Goal: Information Seeking & Learning: Understand process/instructions

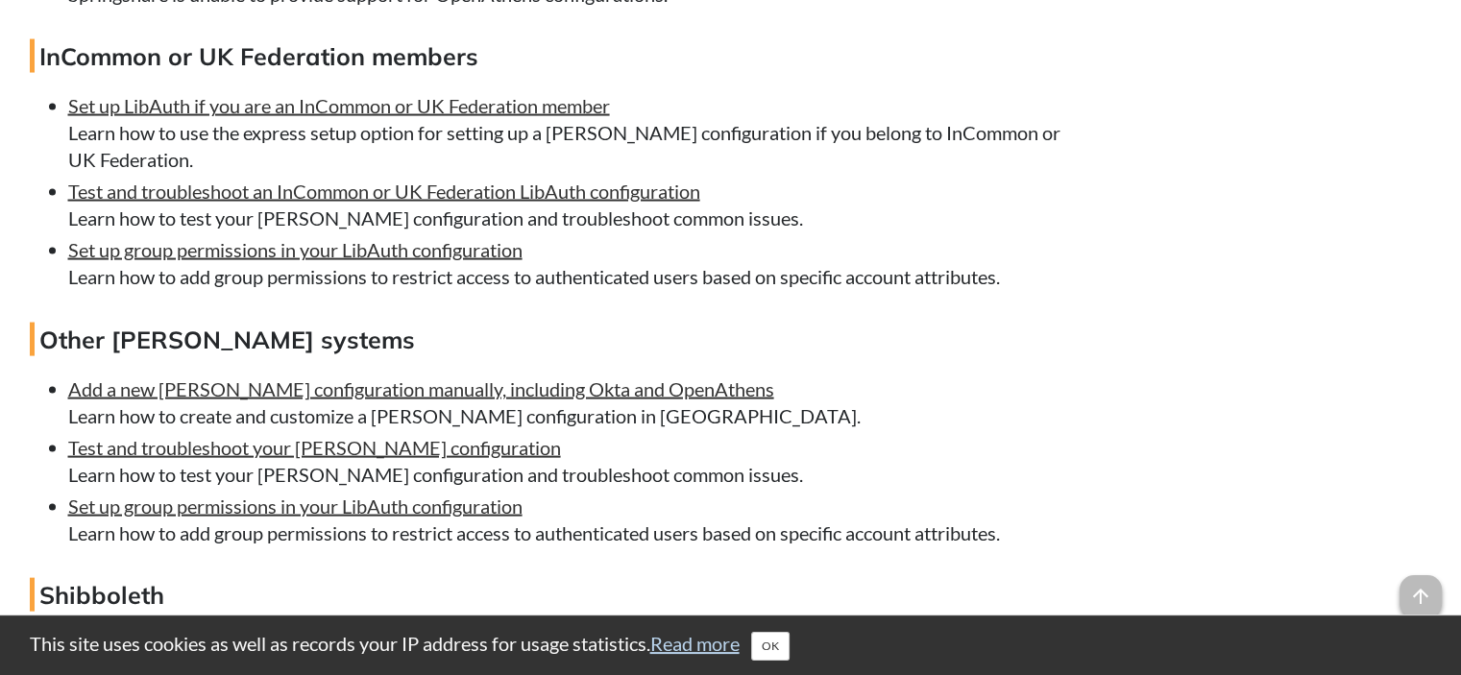
scroll to position [4032, 0]
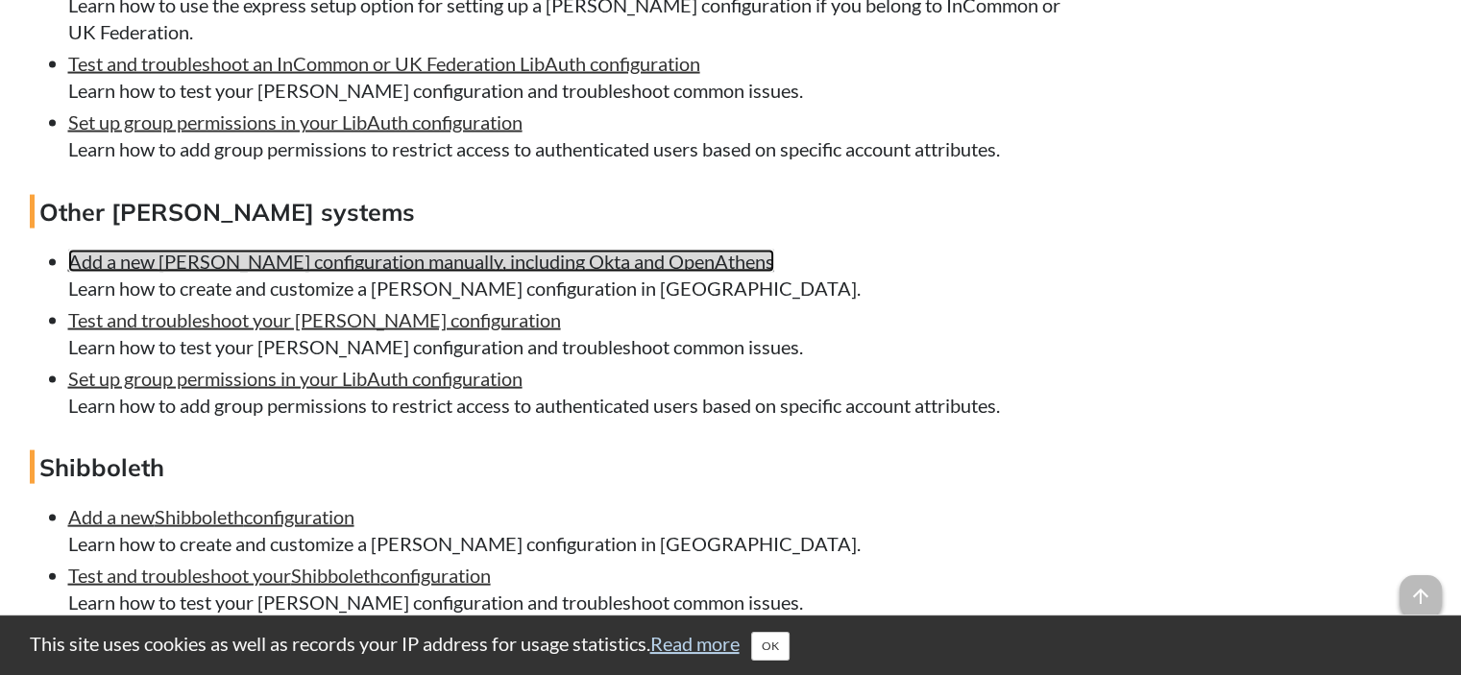
click at [655, 273] on link "Add a new SAML configuration manually, including Okta and OpenAthens" at bounding box center [421, 261] width 706 height 23
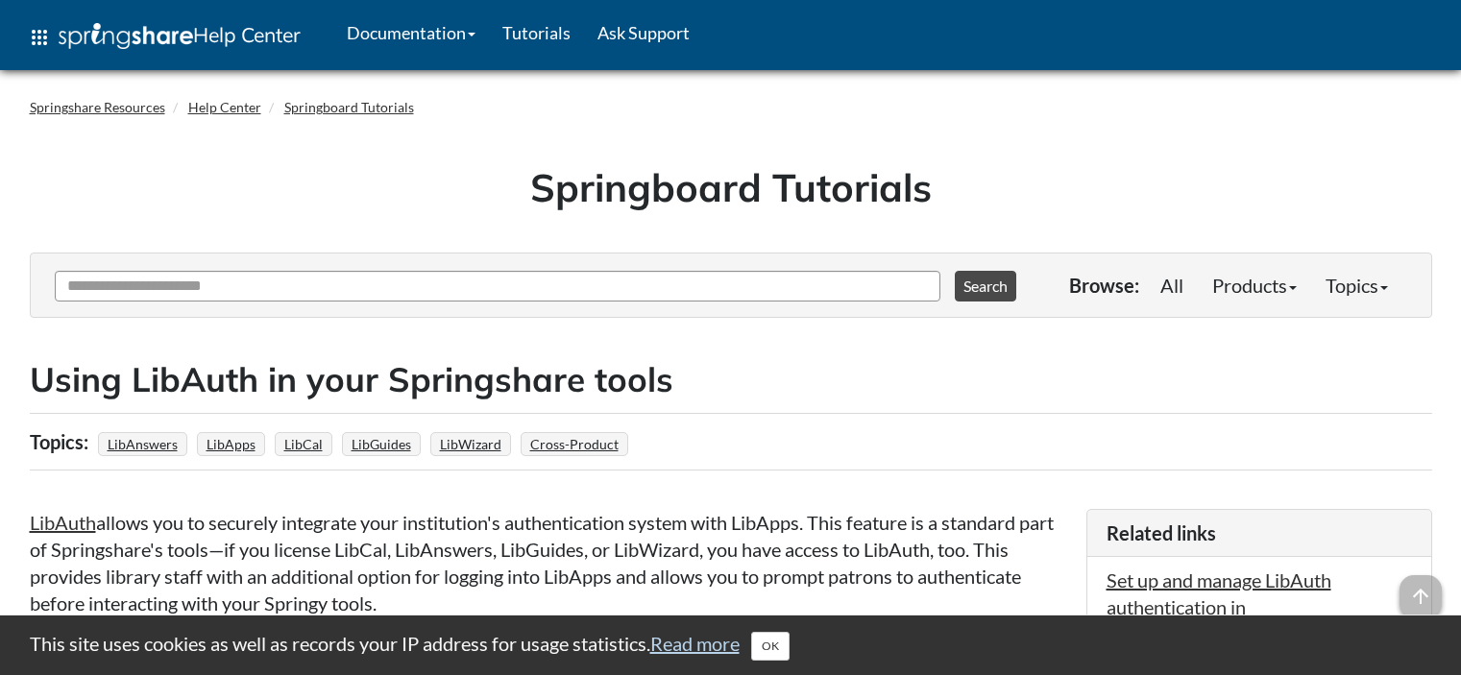
scroll to position [3512, 0]
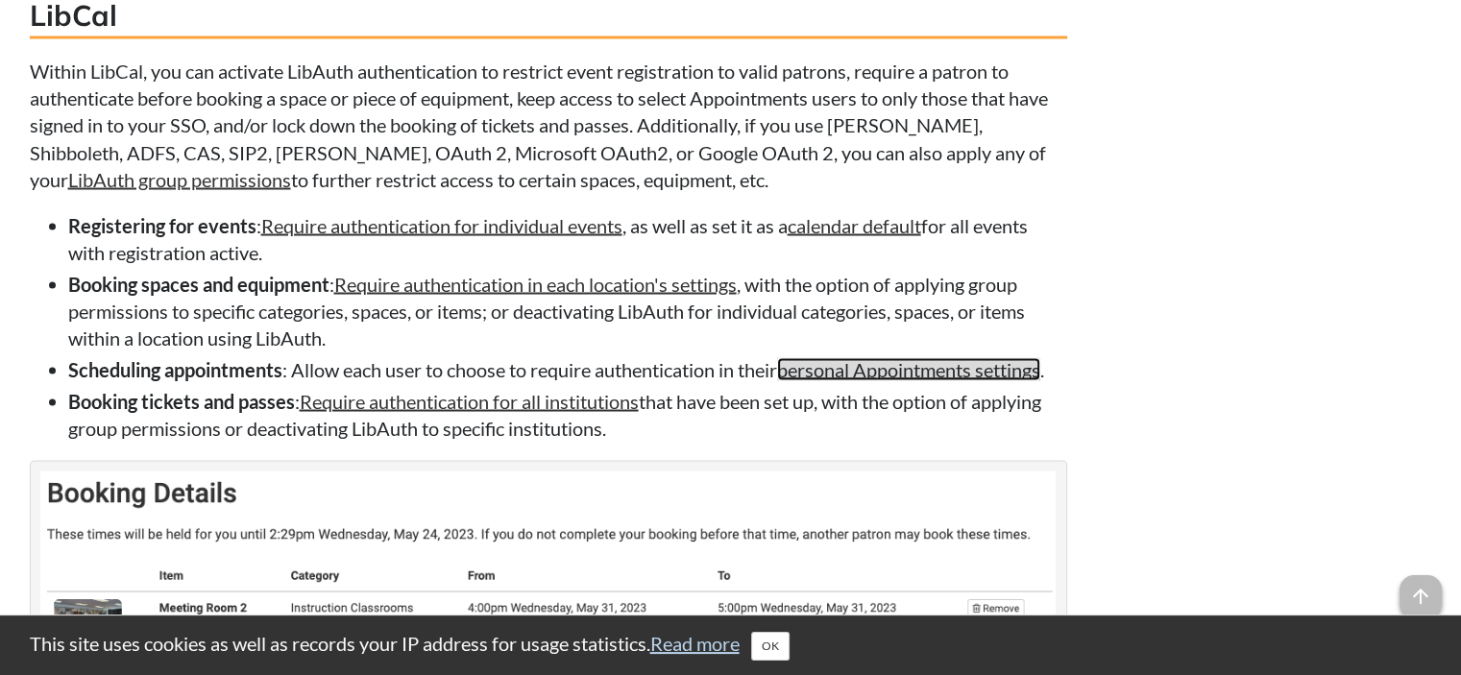
click at [1005, 372] on link "personal Appointments settings" at bounding box center [908, 368] width 263 height 23
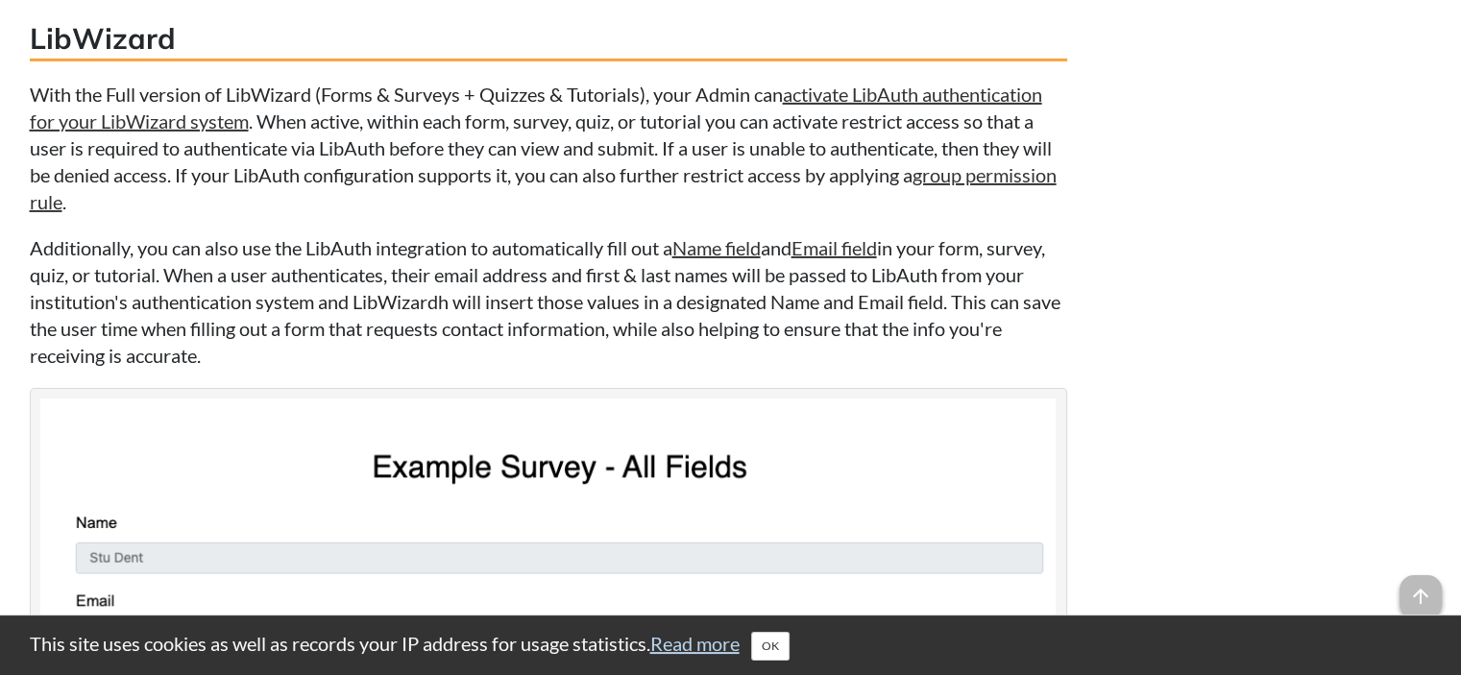
scroll to position [6710, 0]
